Goal: Find specific page/section: Find specific page/section

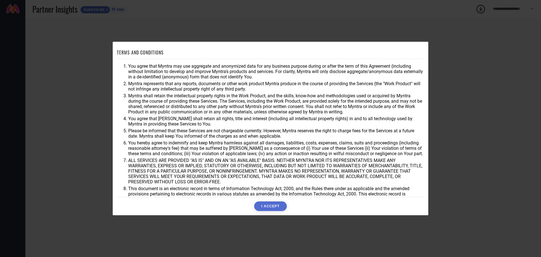
click at [271, 207] on button "I ACCEPT" at bounding box center [270, 206] width 32 height 10
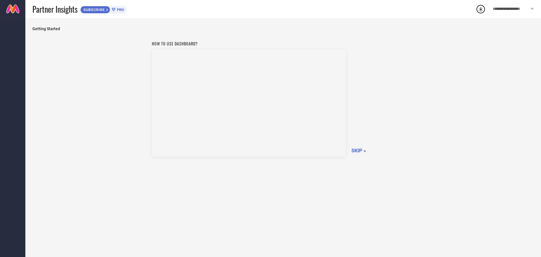
click at [352, 151] on span "SKIP »" at bounding box center [359, 150] width 15 height 6
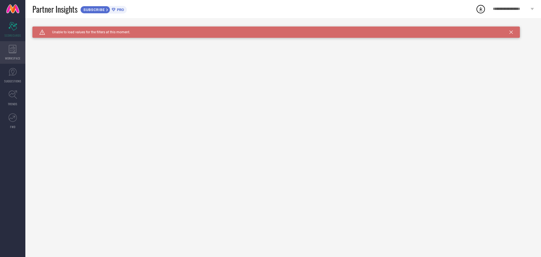
click at [8, 54] on div "WORKSPACE" at bounding box center [12, 52] width 25 height 23
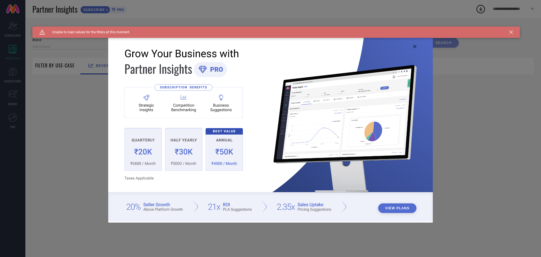
type input "1 STOP FASHION"
type input "All"
click at [415, 48] on icon at bounding box center [414, 46] width 3 height 3
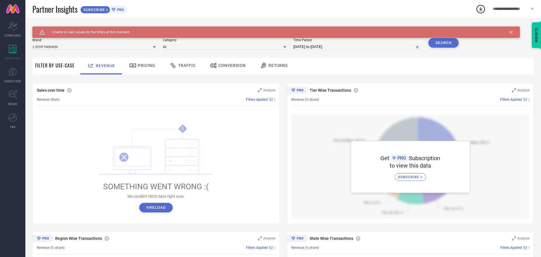
click at [143, 69] on div "Pricing" at bounding box center [142, 66] width 29 height 10
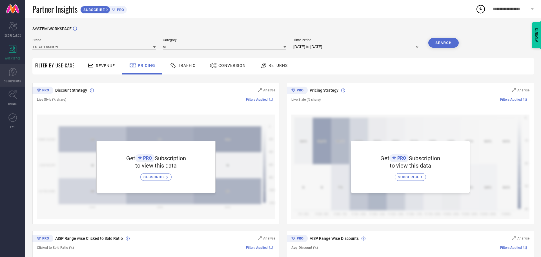
click at [12, 68] on icon at bounding box center [12, 72] width 8 height 8
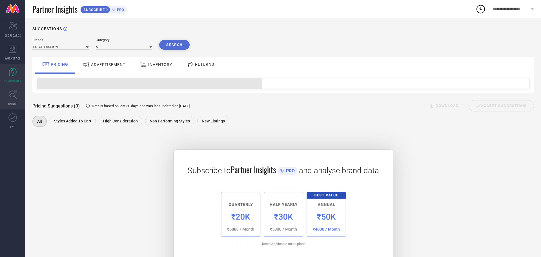
click at [13, 102] on span "TRENDS" at bounding box center [13, 104] width 10 height 4
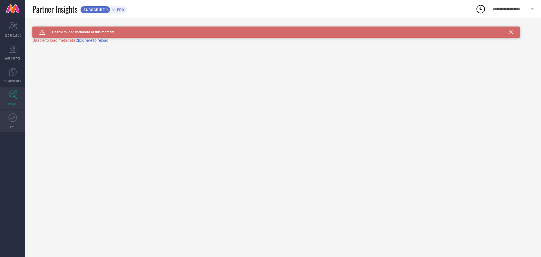
click at [16, 122] on link "FWD" at bounding box center [12, 121] width 25 height 23
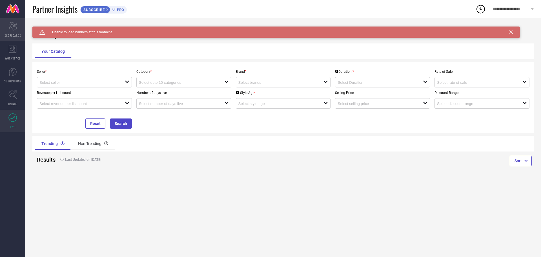
click at [15, 35] on span "SCORECARDS" at bounding box center [13, 35] width 17 height 4
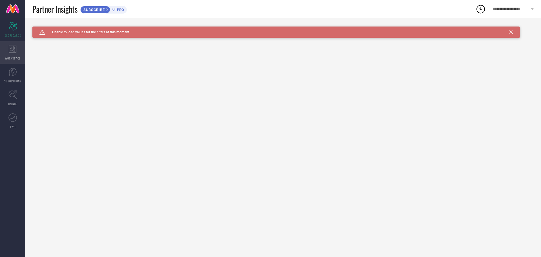
click at [12, 49] on icon at bounding box center [13, 49] width 8 height 8
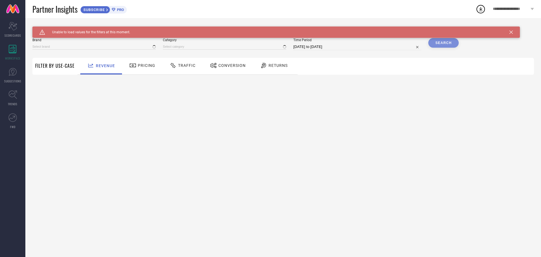
type input "1 STOP FASHION"
type input "All"
click at [112, 63] on span "Revenue" at bounding box center [105, 65] width 19 height 5
click at [123, 64] on div "Pricing" at bounding box center [142, 66] width 40 height 17
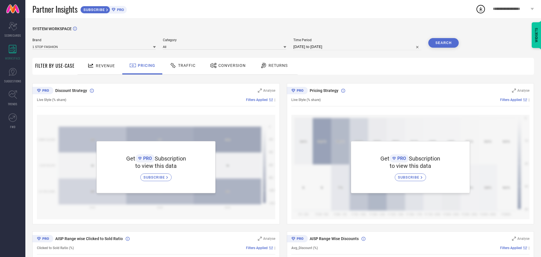
click at [520, 10] on span "**********" at bounding box center [511, 9] width 36 height 5
